Goal: Information Seeking & Learning: Find specific fact

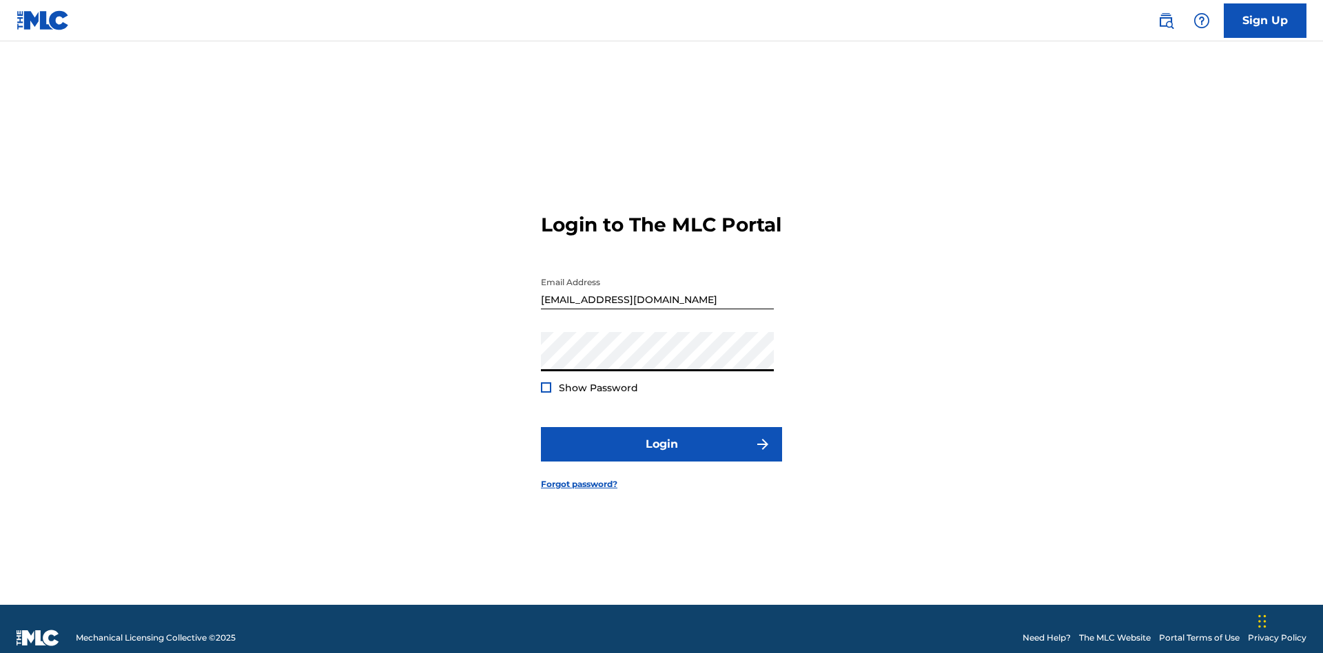
scroll to position [18, 0]
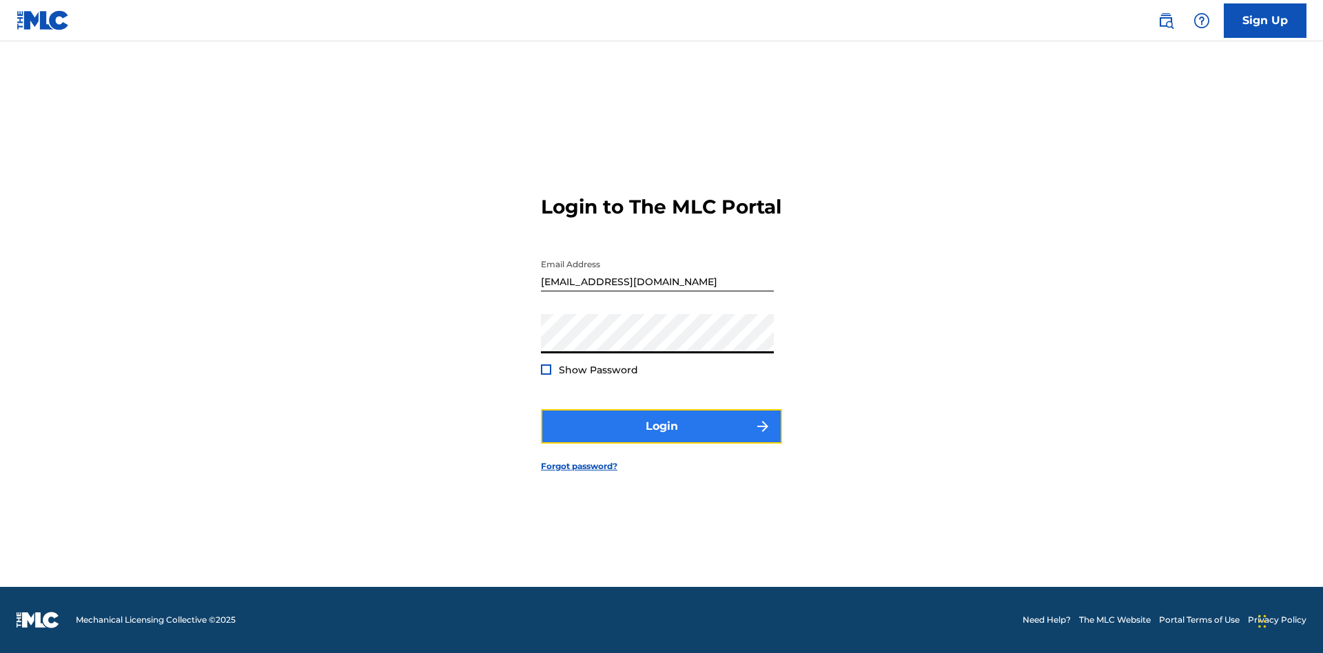
click at [662, 438] on button "Login" at bounding box center [661, 426] width 241 height 34
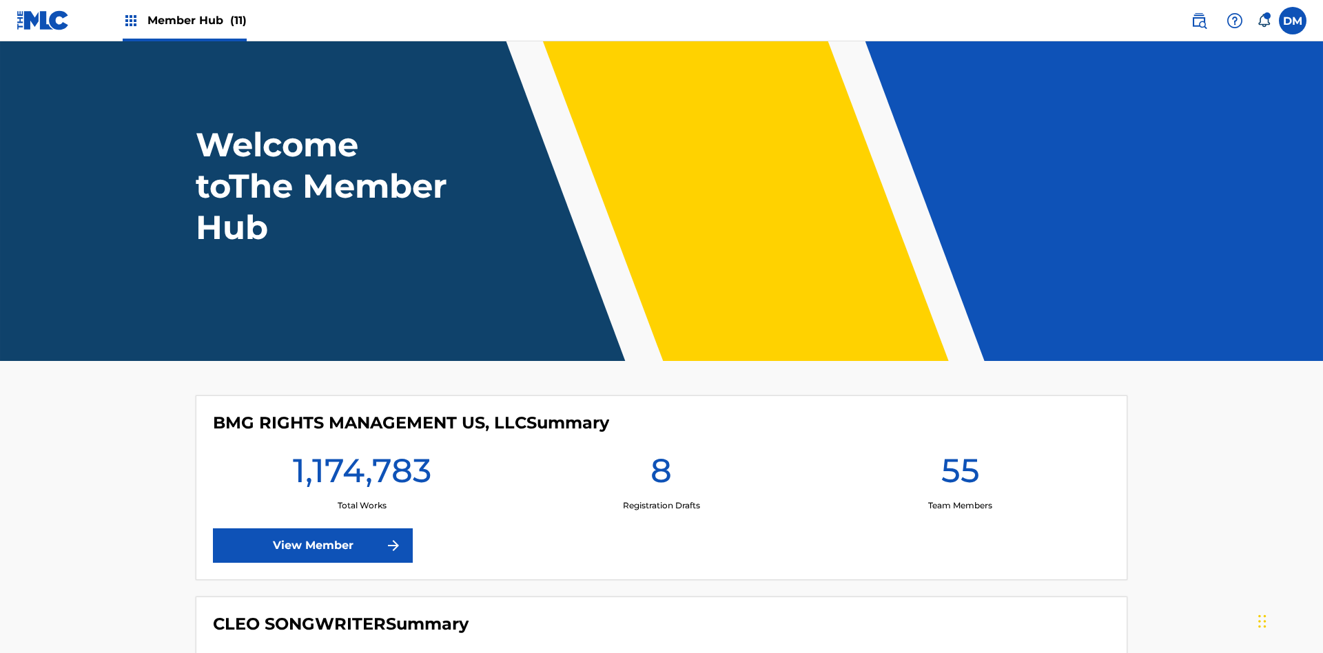
click at [196, 20] on span "Member Hub (11)" at bounding box center [196, 20] width 99 height 16
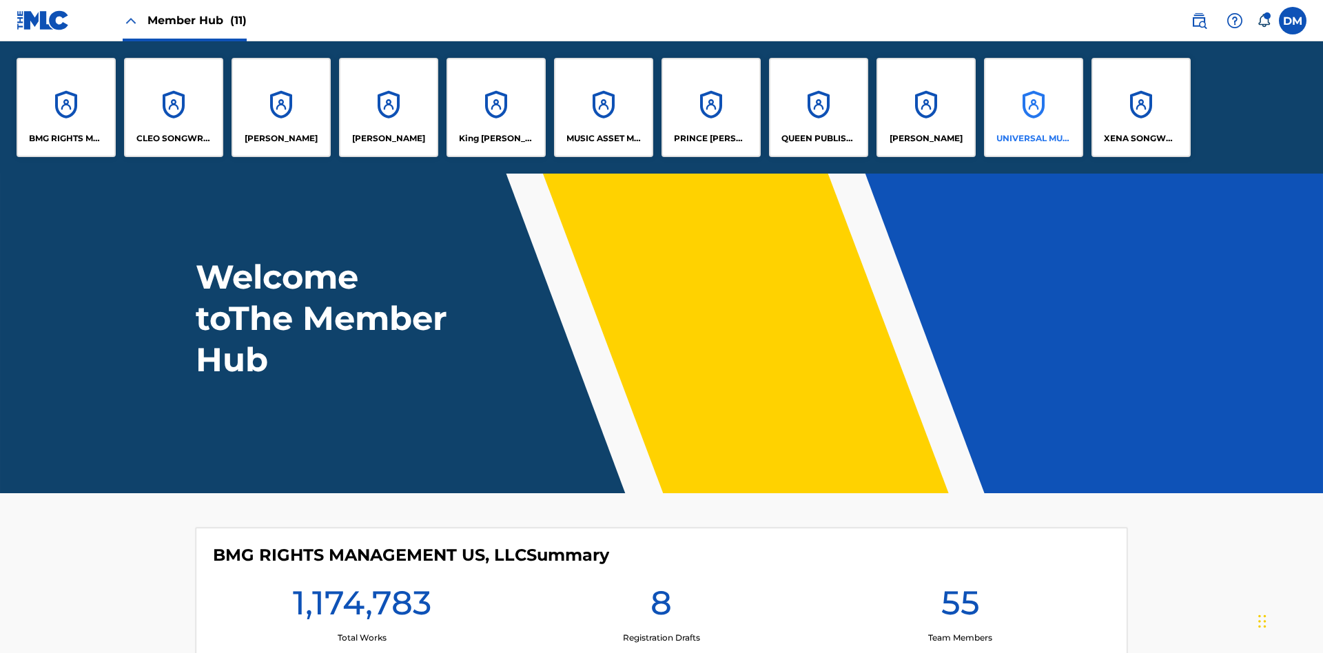
click at [1033, 139] on p "UNIVERSAL MUSIC PUB GROUP" at bounding box center [1033, 138] width 75 height 12
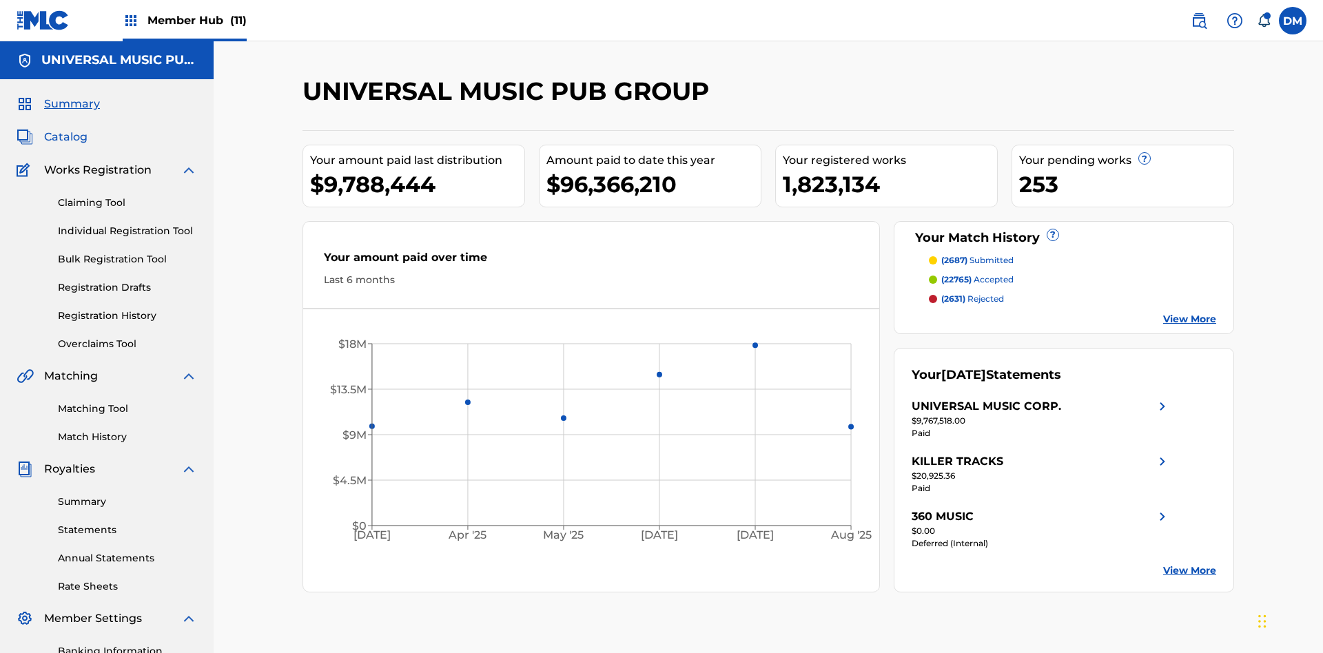
click at [65, 129] on span "Catalog" at bounding box center [65, 137] width 43 height 17
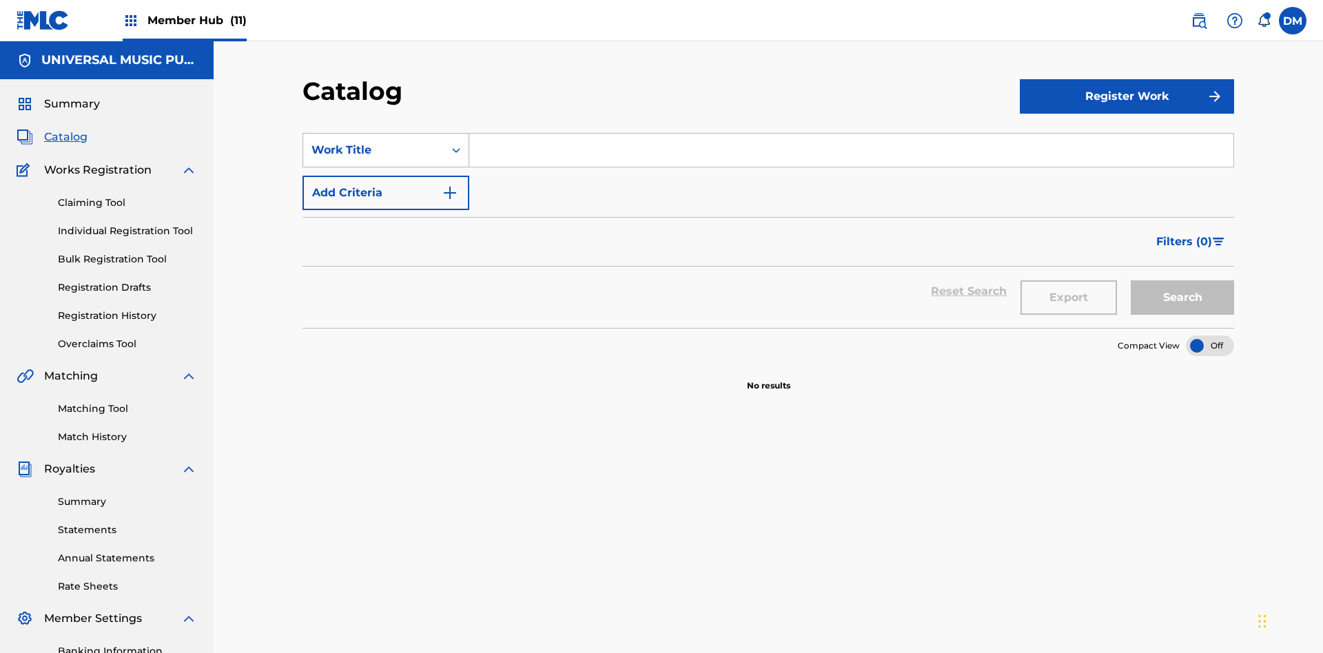
click at [374, 142] on div "Work Title" at bounding box center [373, 150] width 124 height 17
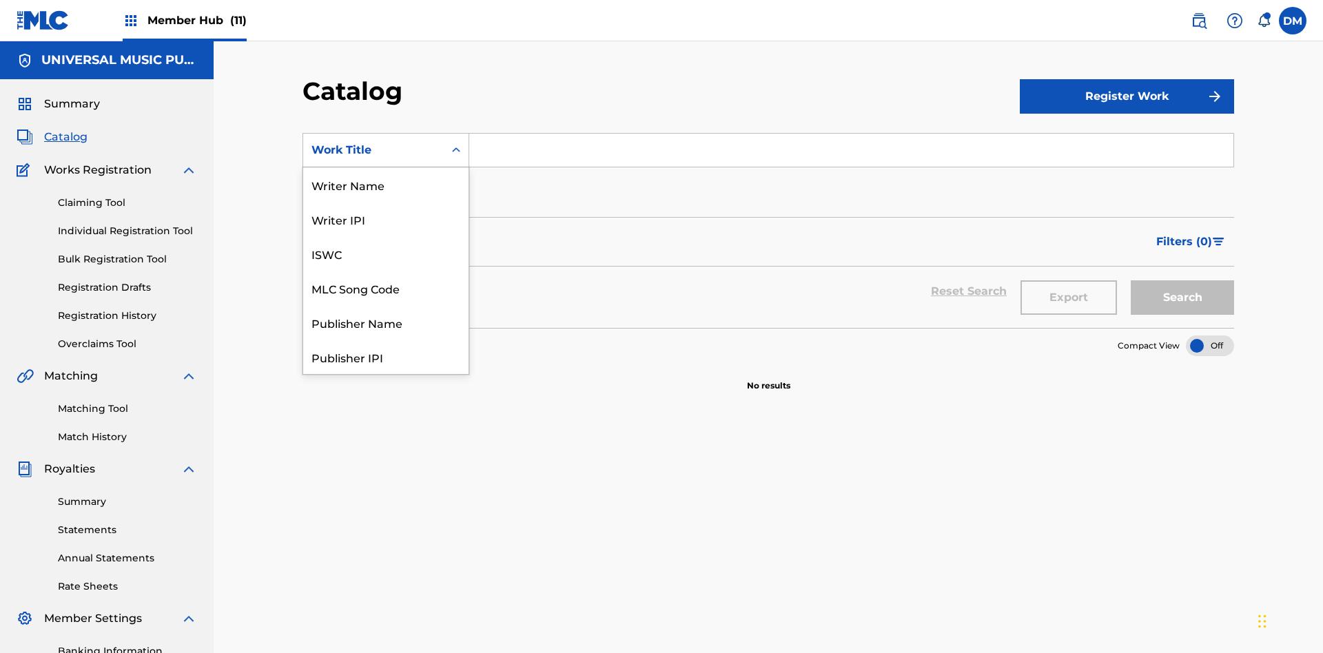
click at [386, 288] on div "MLC Song Code" at bounding box center [385, 288] width 165 height 34
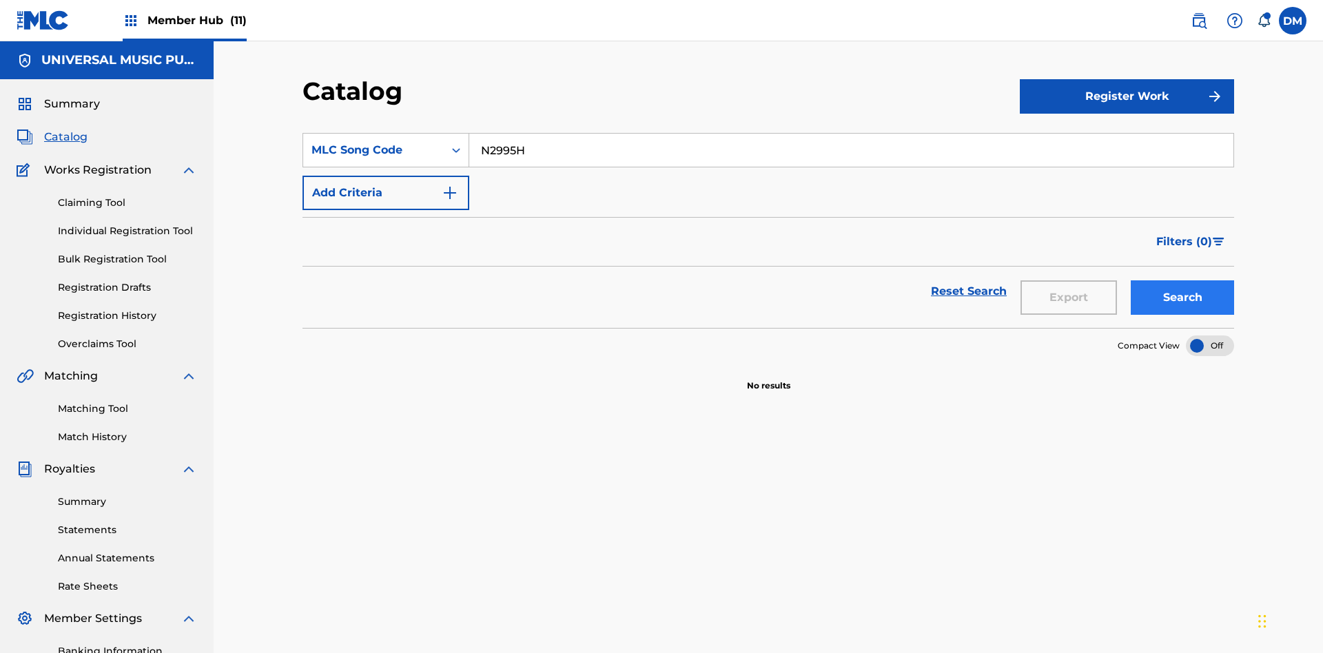
type input "N2995H"
click at [1183, 280] on button "Search" at bounding box center [1182, 297] width 103 height 34
